Goal: Download file/media

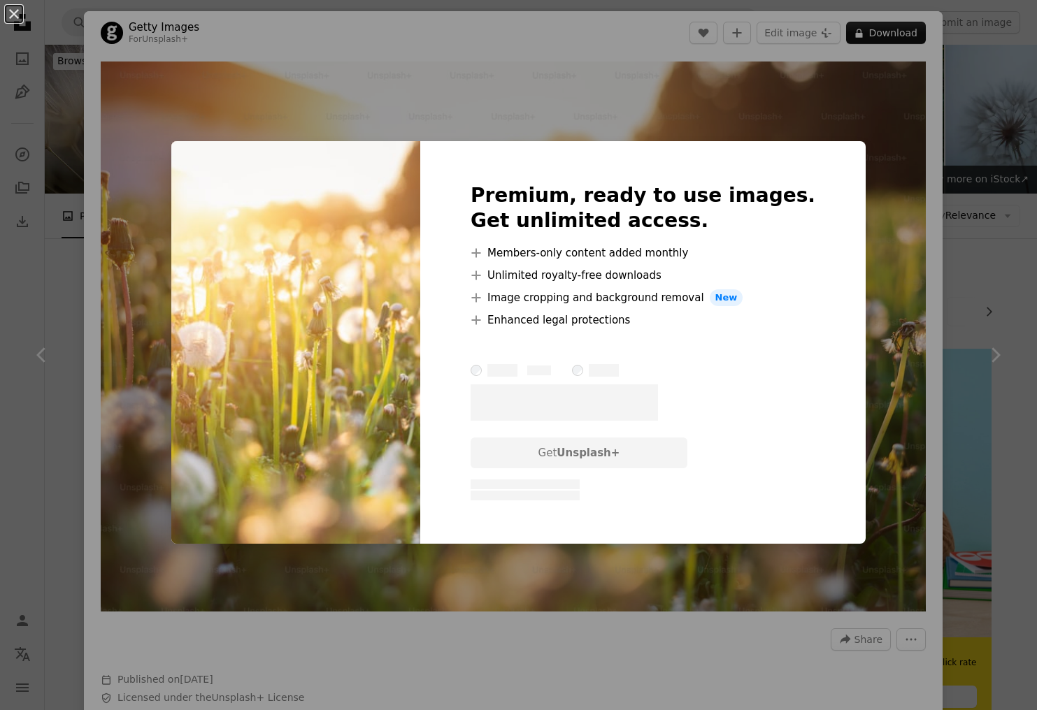
scroll to position [632, 0]
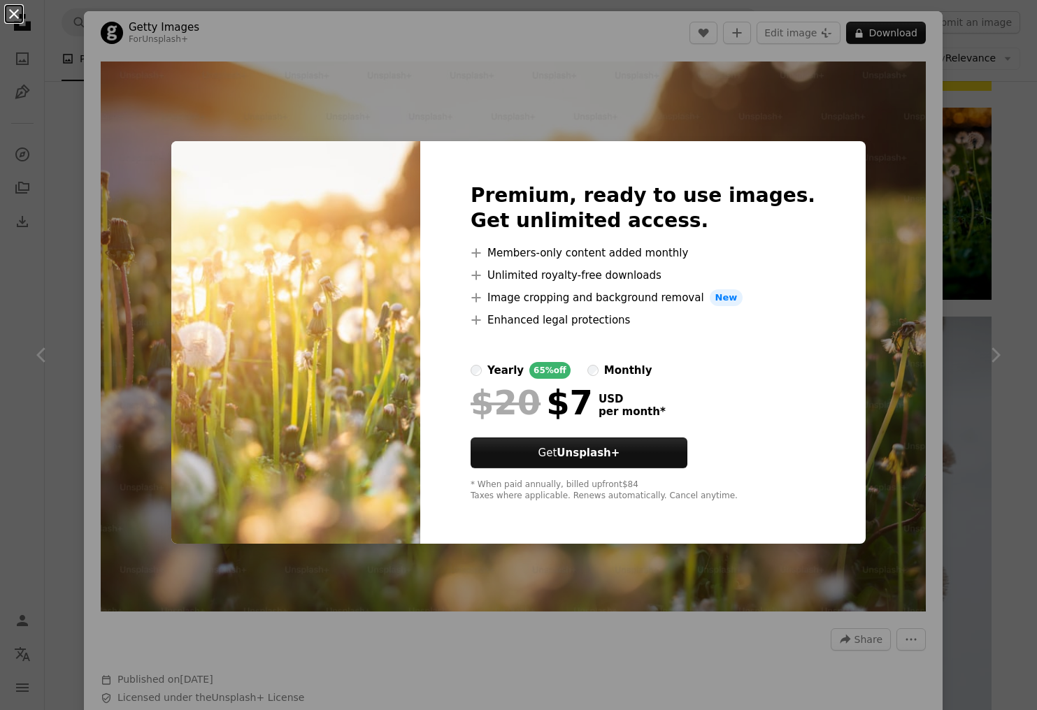
click at [18, 20] on button "An X shape" at bounding box center [14, 14] width 17 height 17
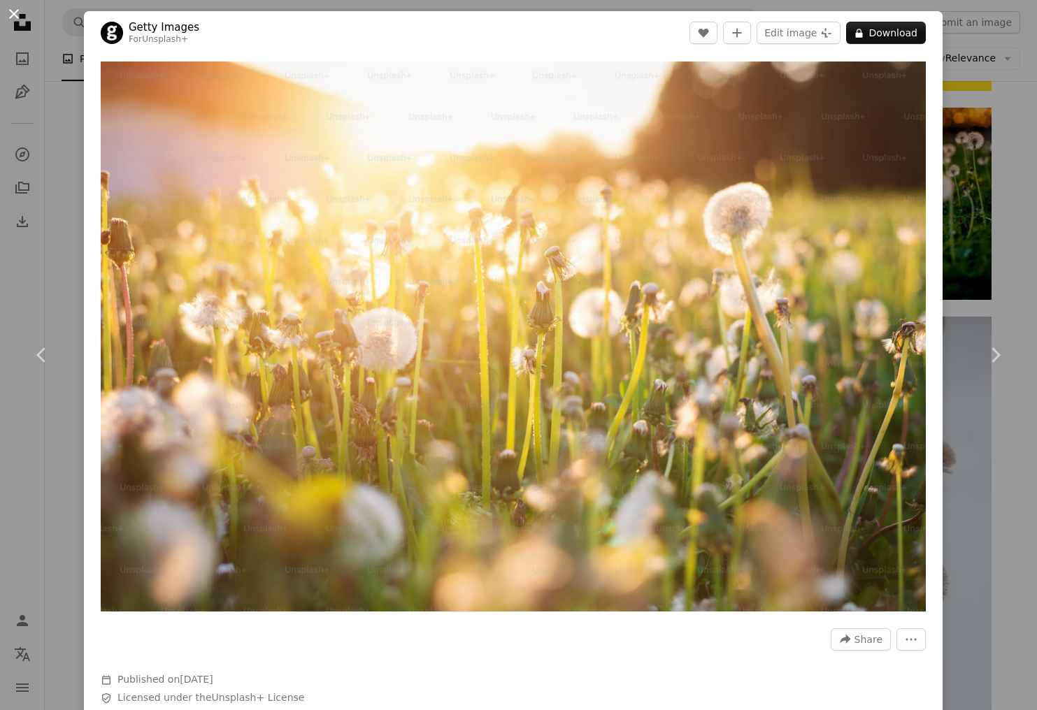
click at [20, 17] on button "An X shape" at bounding box center [14, 14] width 17 height 17
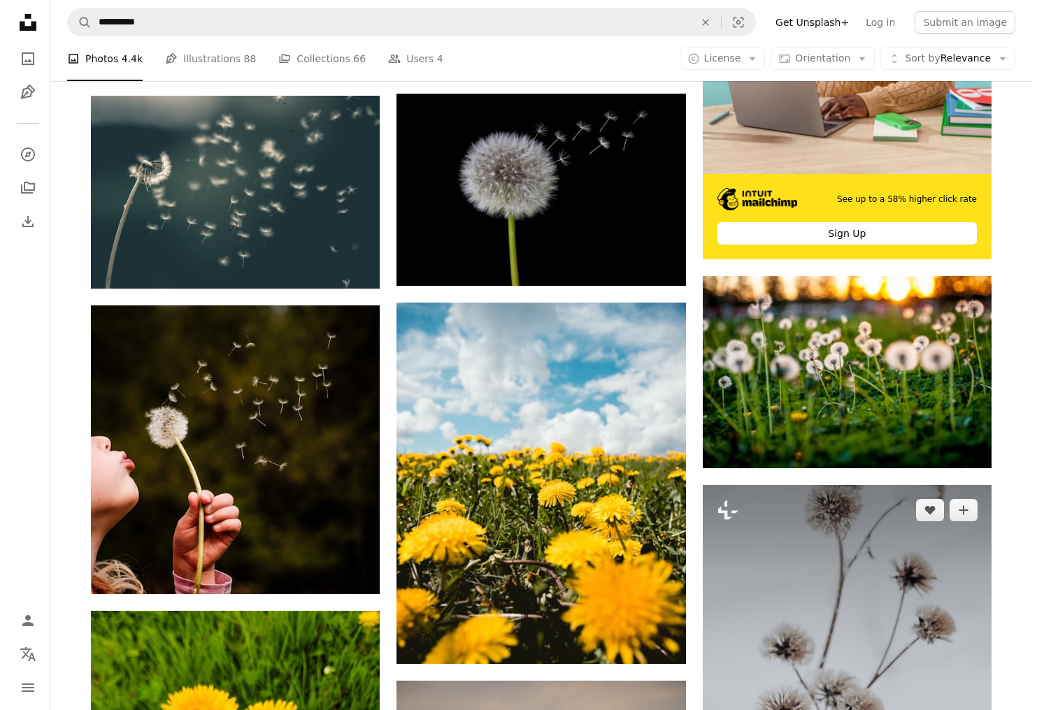
scroll to position [310, 0]
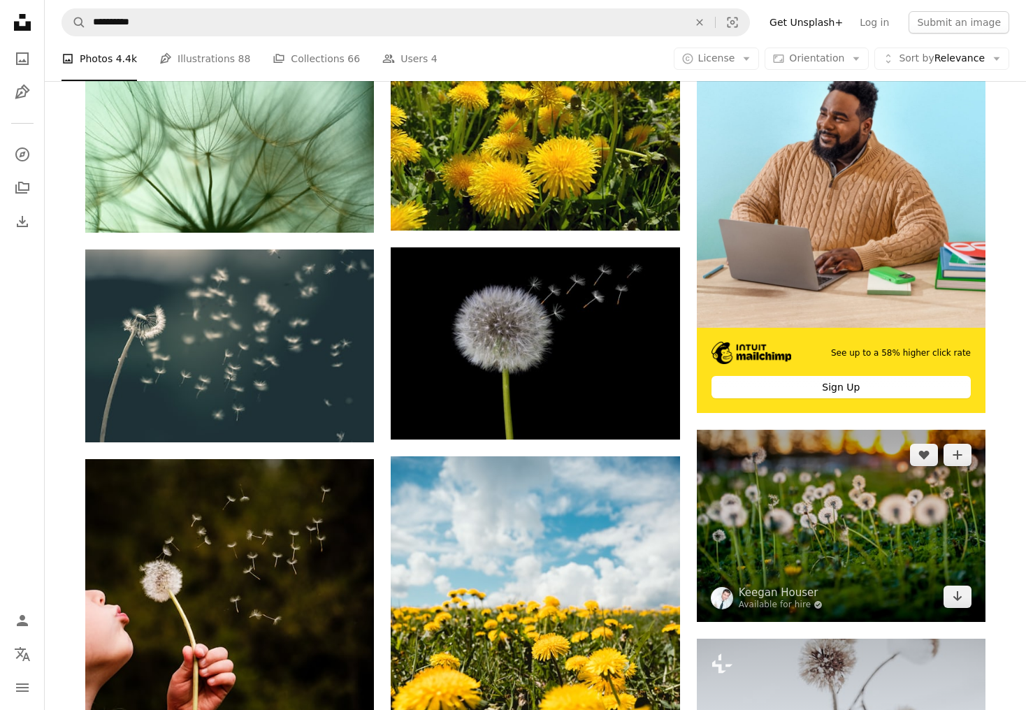
click at [849, 485] on img at bounding box center [841, 526] width 289 height 192
